Goal: Task Accomplishment & Management: Use online tool/utility

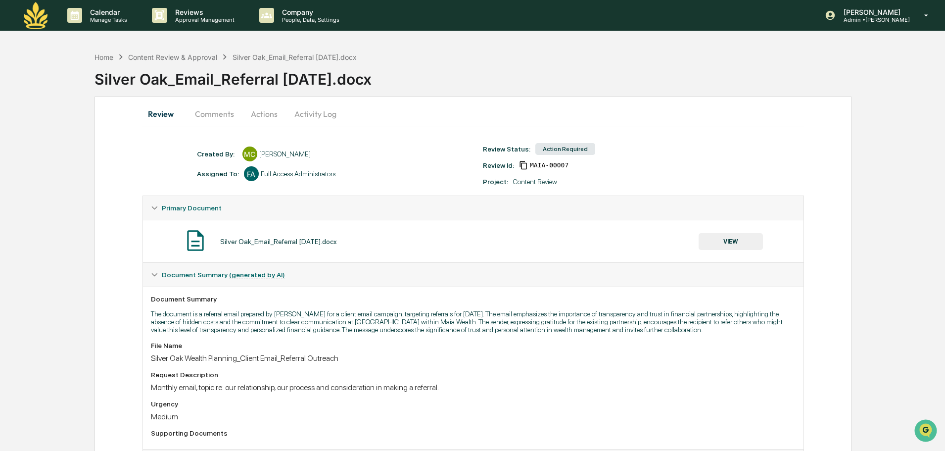
click at [264, 117] on button "Actions" at bounding box center [264, 114] width 45 height 24
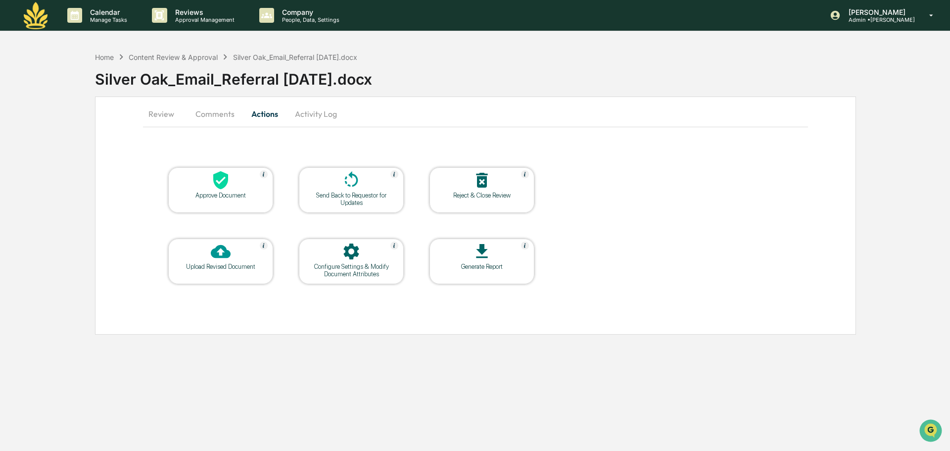
click at [215, 194] on div "Approve Document" at bounding box center [220, 194] width 89 height 7
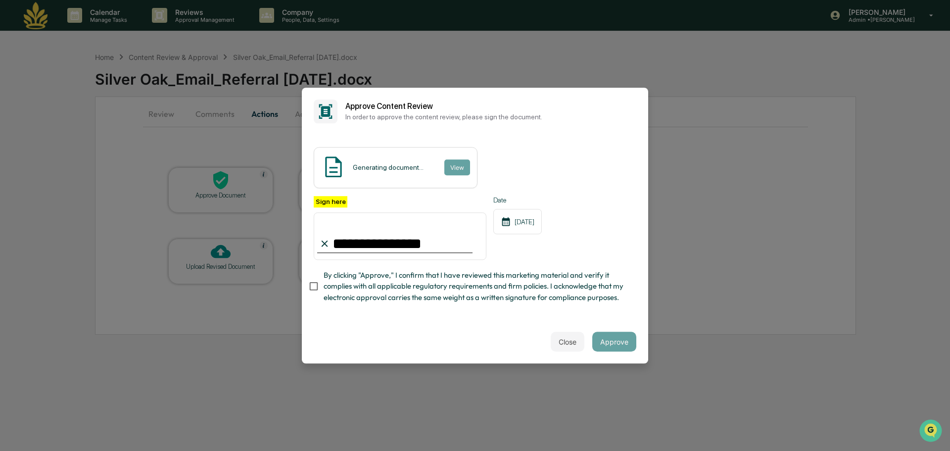
type input "**********"
click at [618, 347] on button "Approve" at bounding box center [614, 341] width 44 height 20
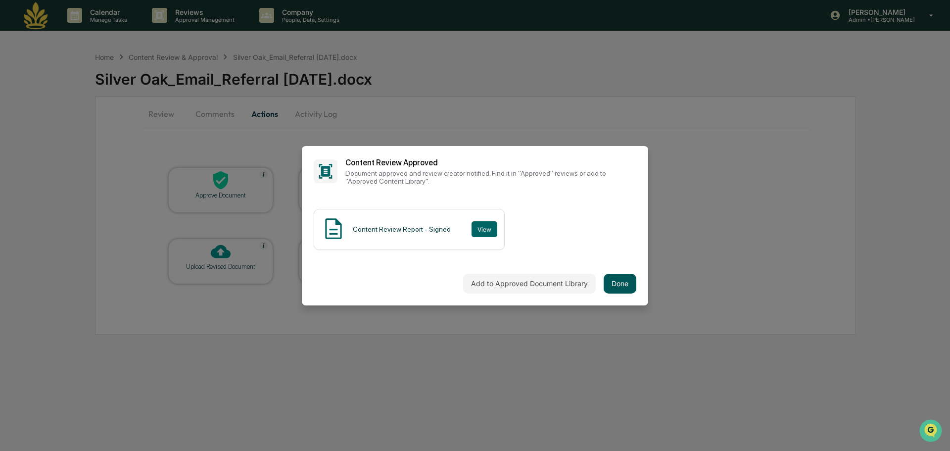
click at [621, 287] on button "Done" at bounding box center [619, 283] width 33 height 20
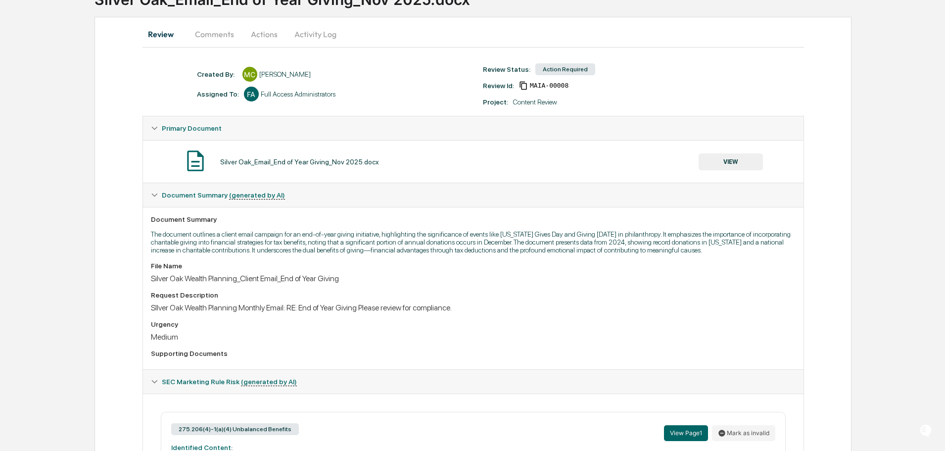
scroll to position [198, 0]
